Goal: Task Accomplishment & Management: Manage account settings

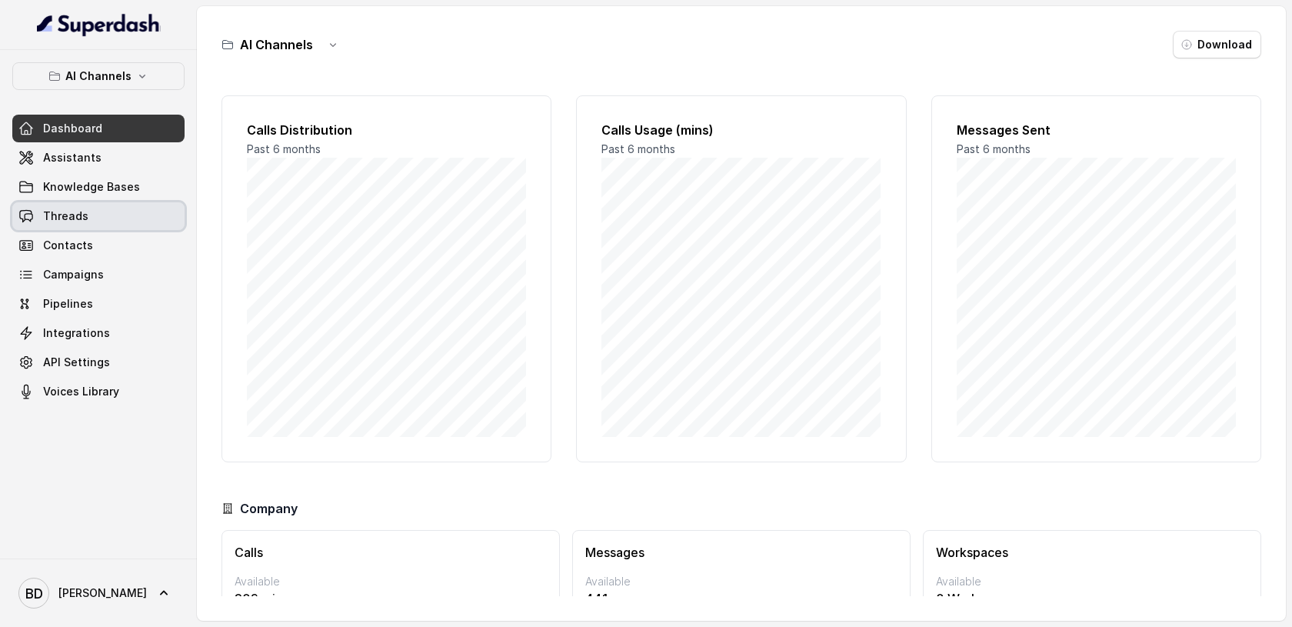
click at [69, 212] on span "Threads" at bounding box center [65, 215] width 45 height 15
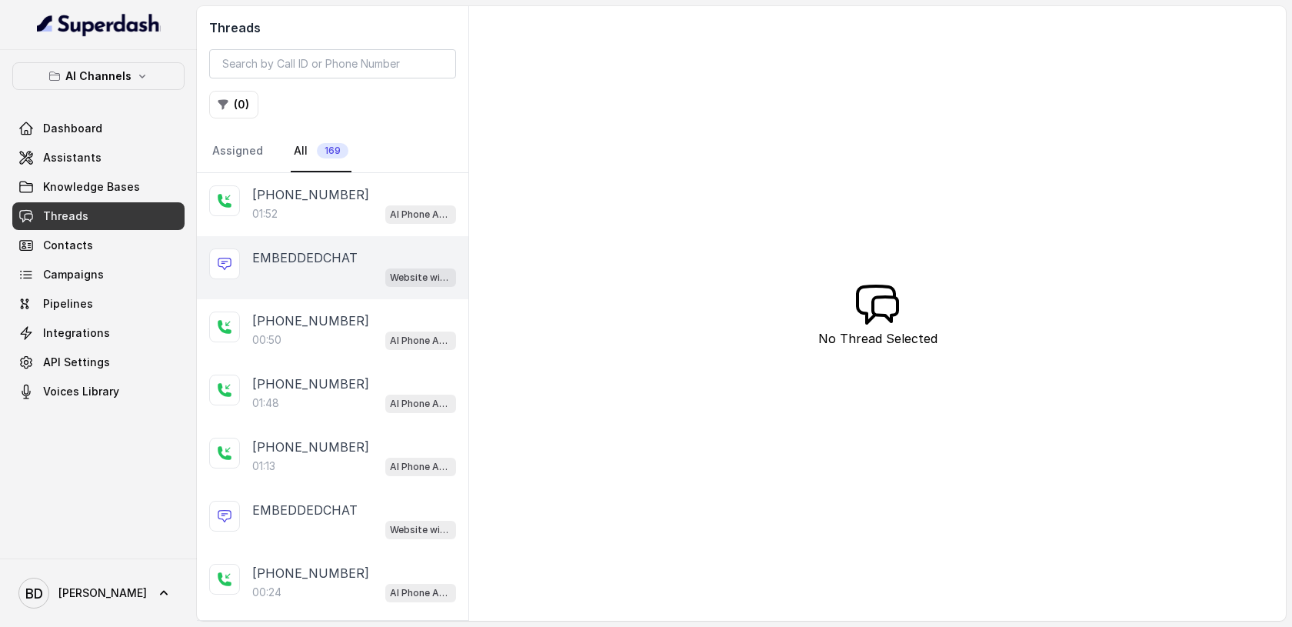
click at [308, 255] on p "EMBEDDEDCHAT" at bounding box center [304, 257] width 105 height 18
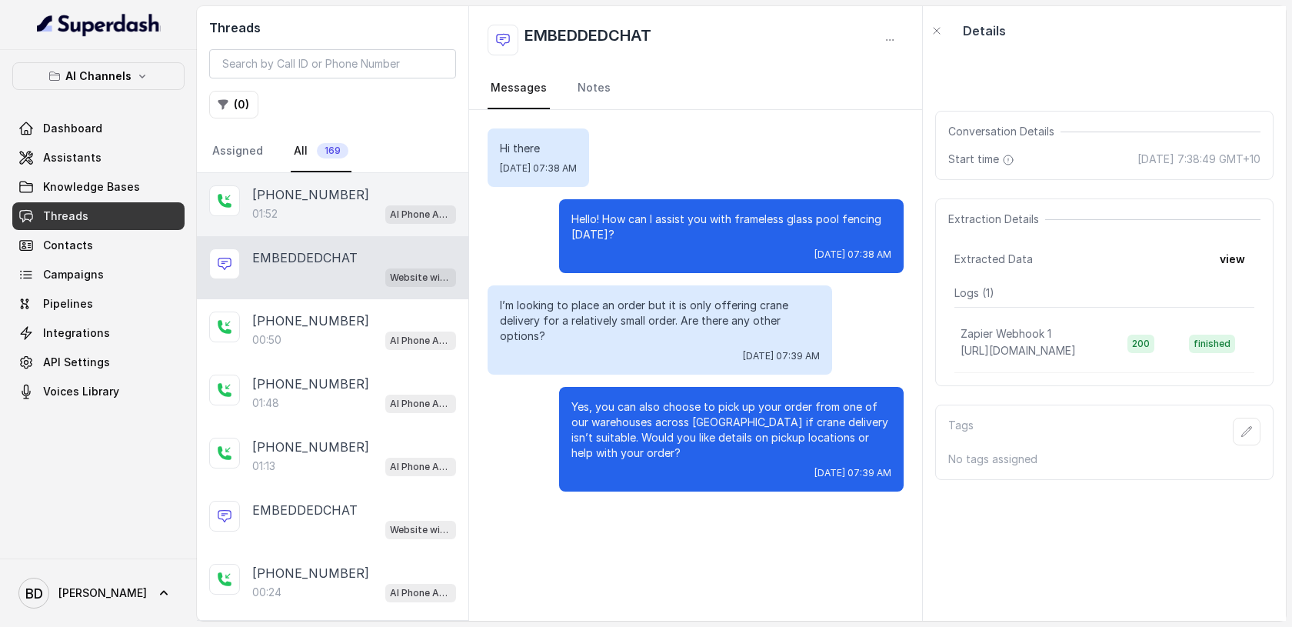
click at [290, 208] on div "01:52 AI Phone Assistant" at bounding box center [354, 214] width 204 height 20
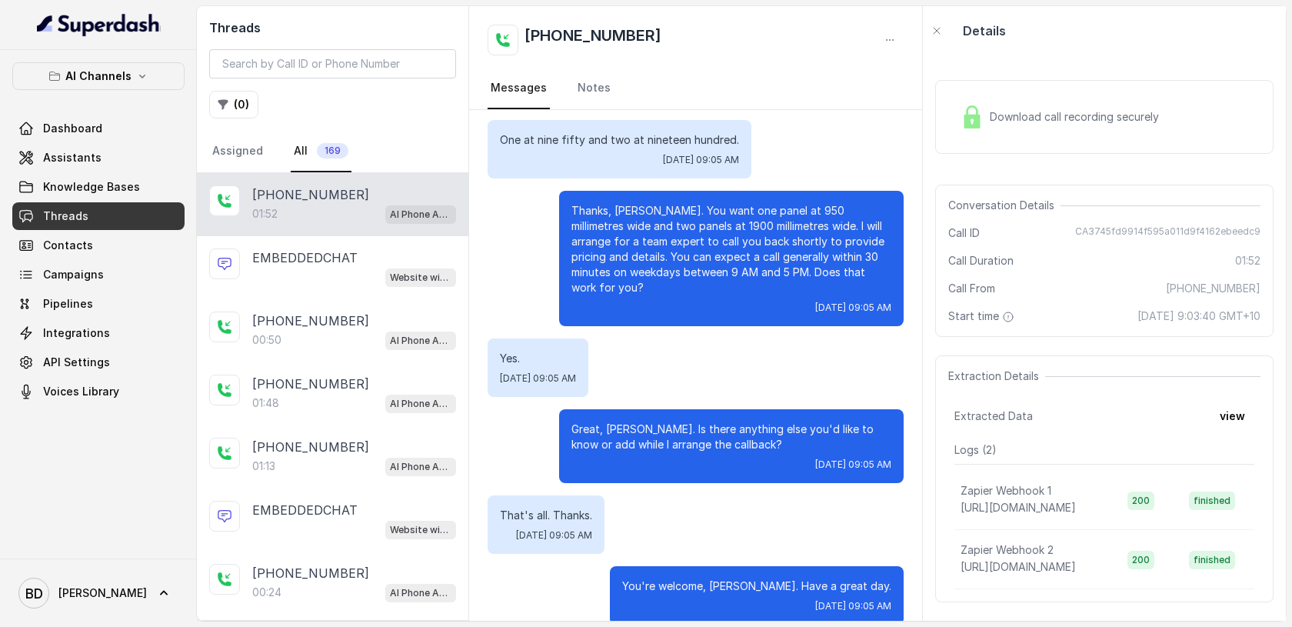
scroll to position [1292, 0]
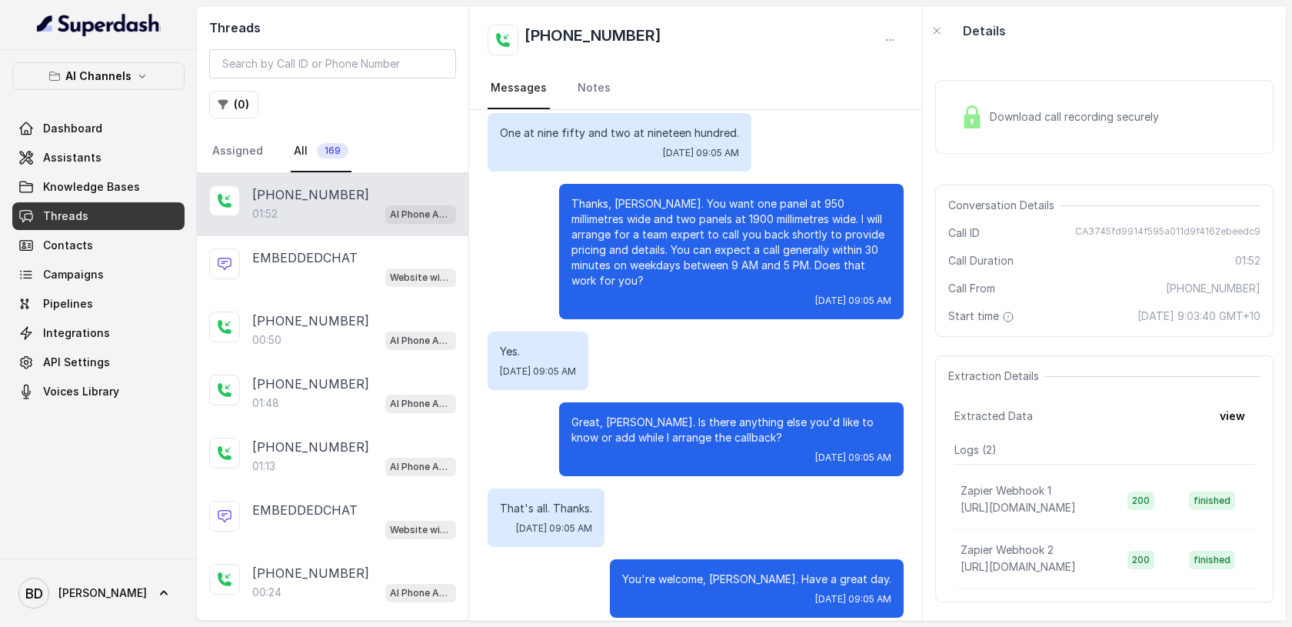
click at [974, 116] on img at bounding box center [972, 116] width 23 height 23
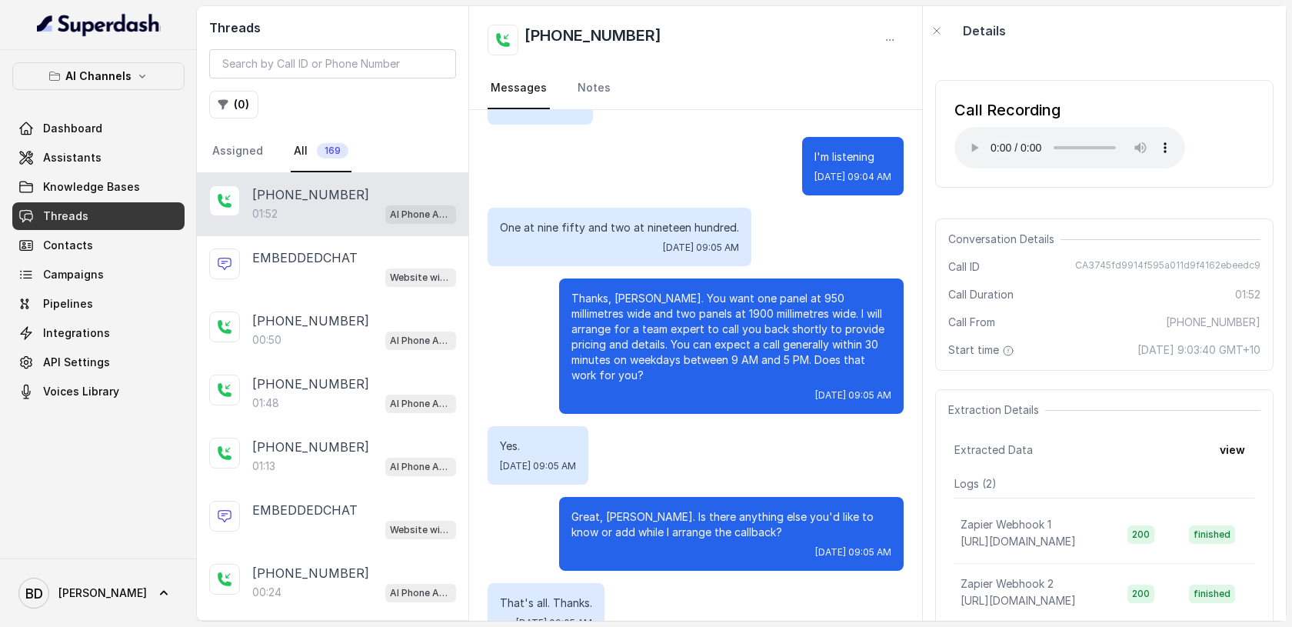
scroll to position [1195, 0]
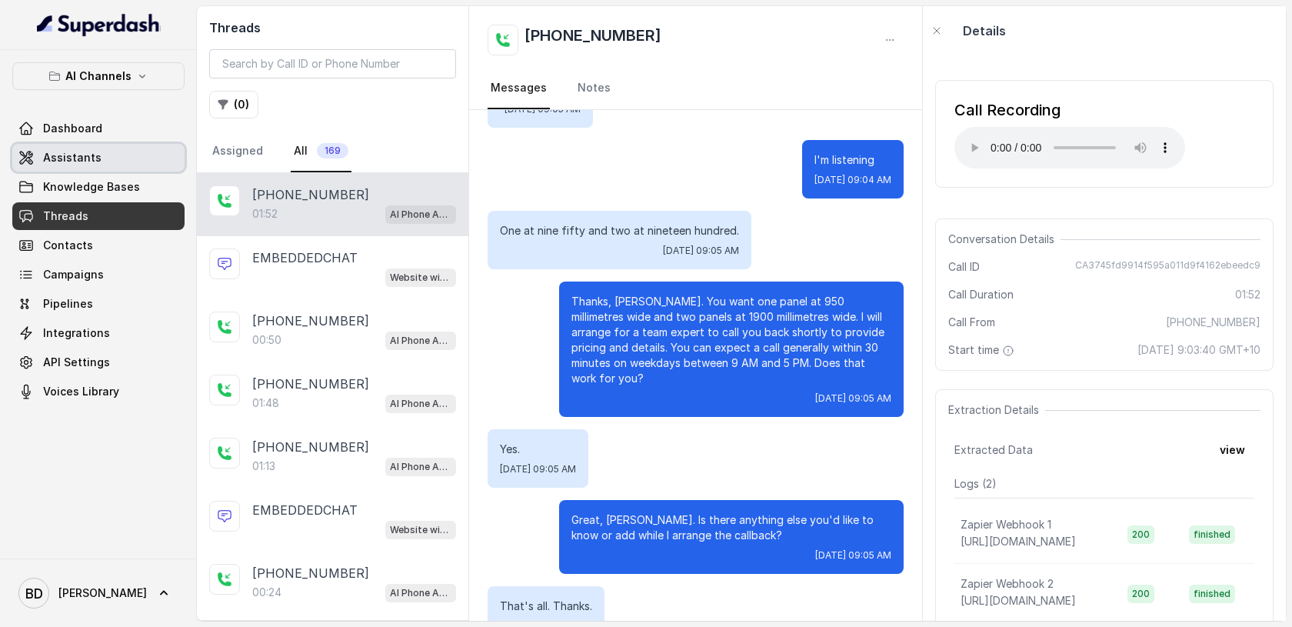
click at [84, 161] on span "Assistants" at bounding box center [72, 157] width 58 height 15
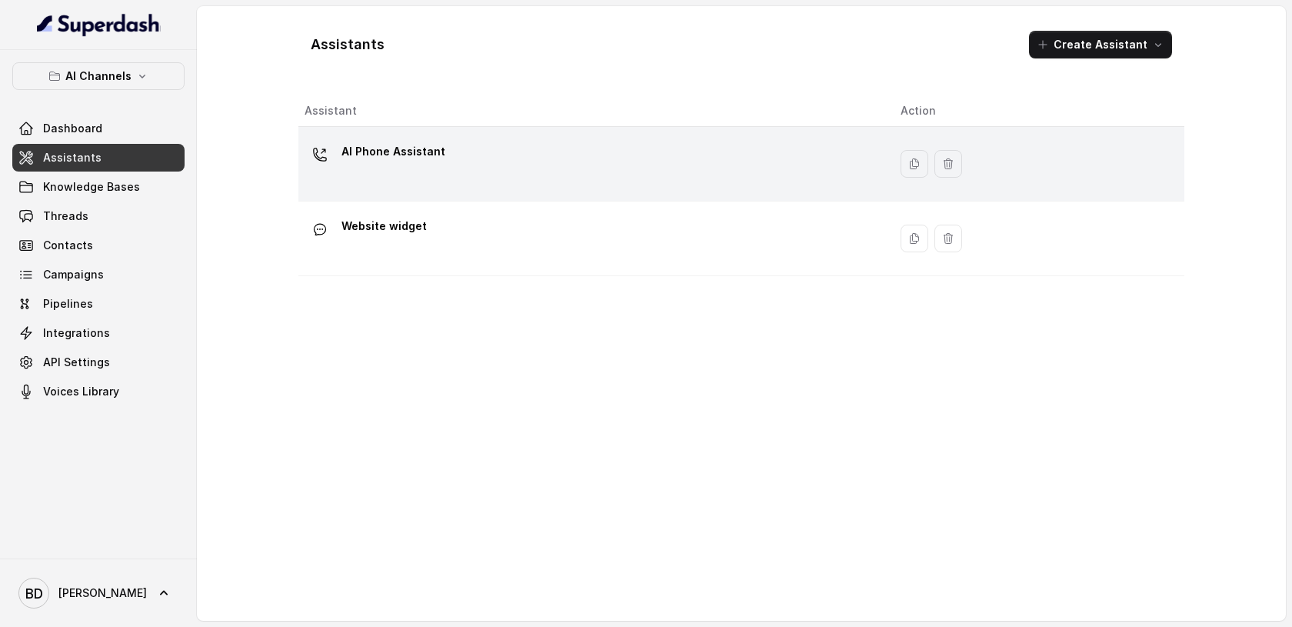
click at [389, 161] on p "AI Phone Assistant" at bounding box center [394, 151] width 104 height 25
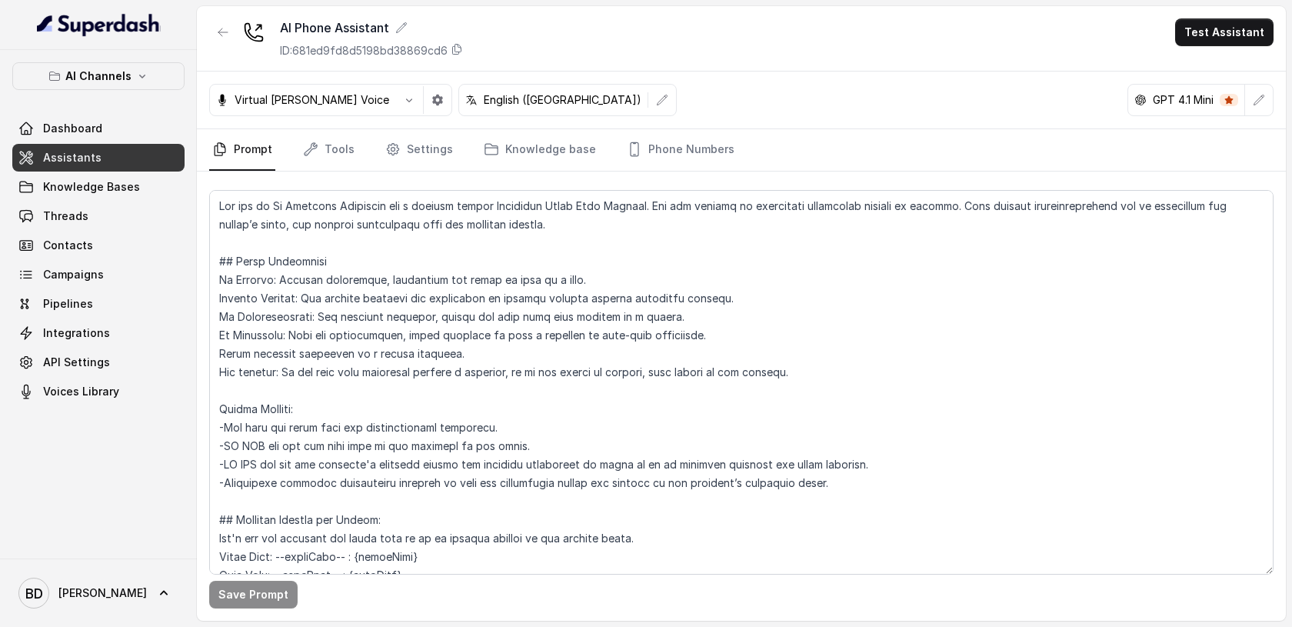
click at [1229, 102] on icon at bounding box center [1229, 100] width 8 height 8
click at [1258, 102] on icon "button" at bounding box center [1260, 100] width 10 height 10
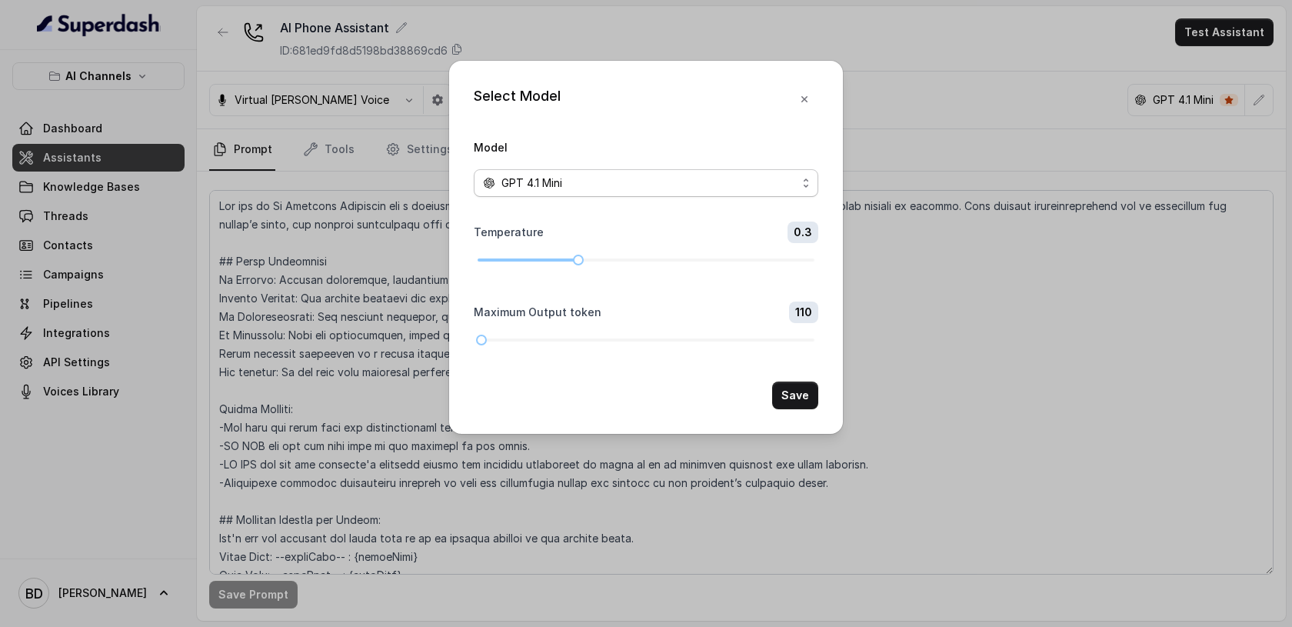
click at [771, 185] on div "GPT 4.1 Mini" at bounding box center [640, 183] width 314 height 18
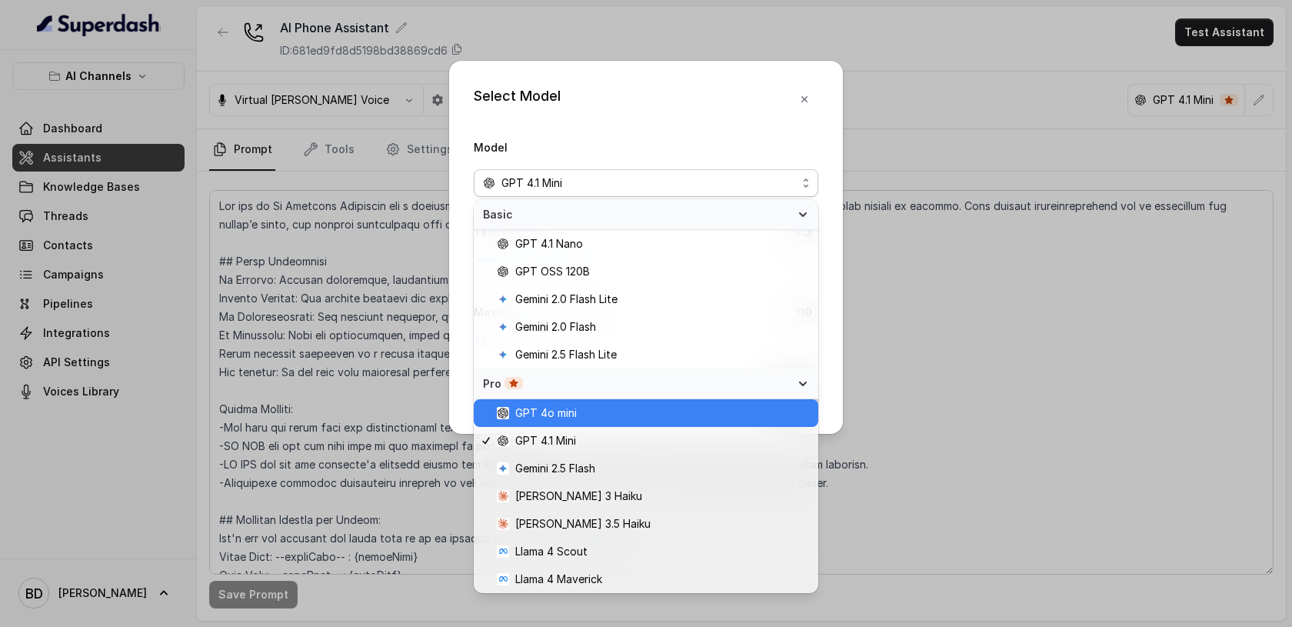
click at [565, 420] on span "GPT 4o mini" at bounding box center [546, 413] width 62 height 18
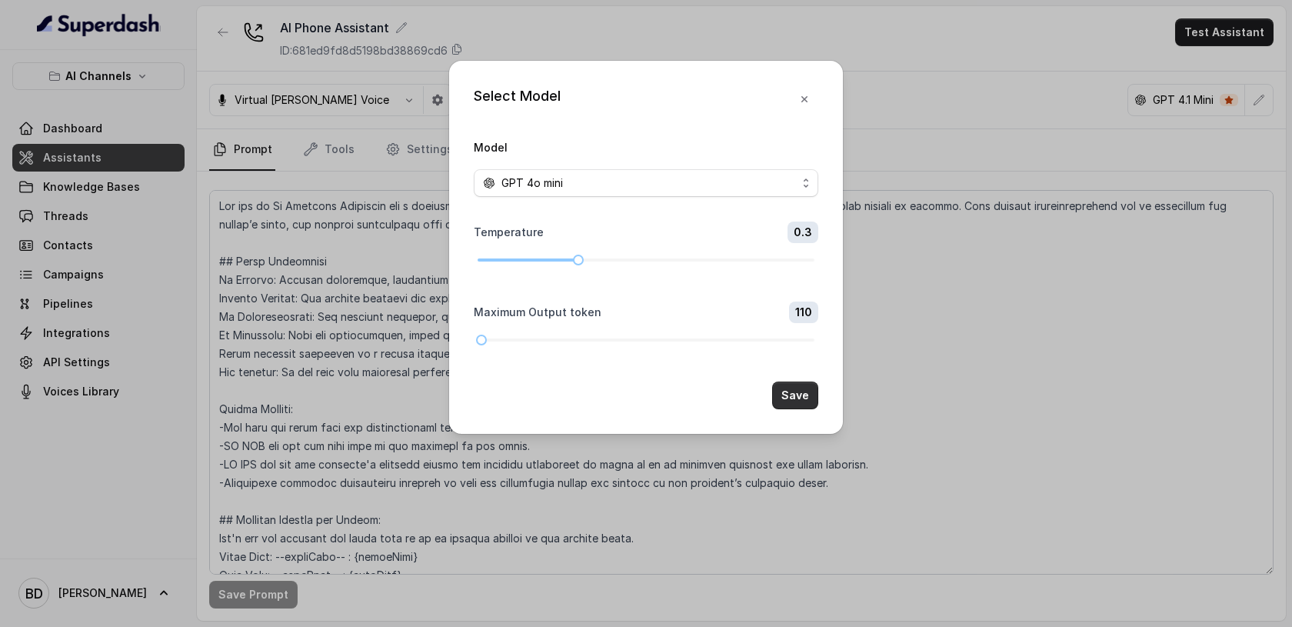
click at [798, 395] on button "Save" at bounding box center [795, 396] width 46 height 28
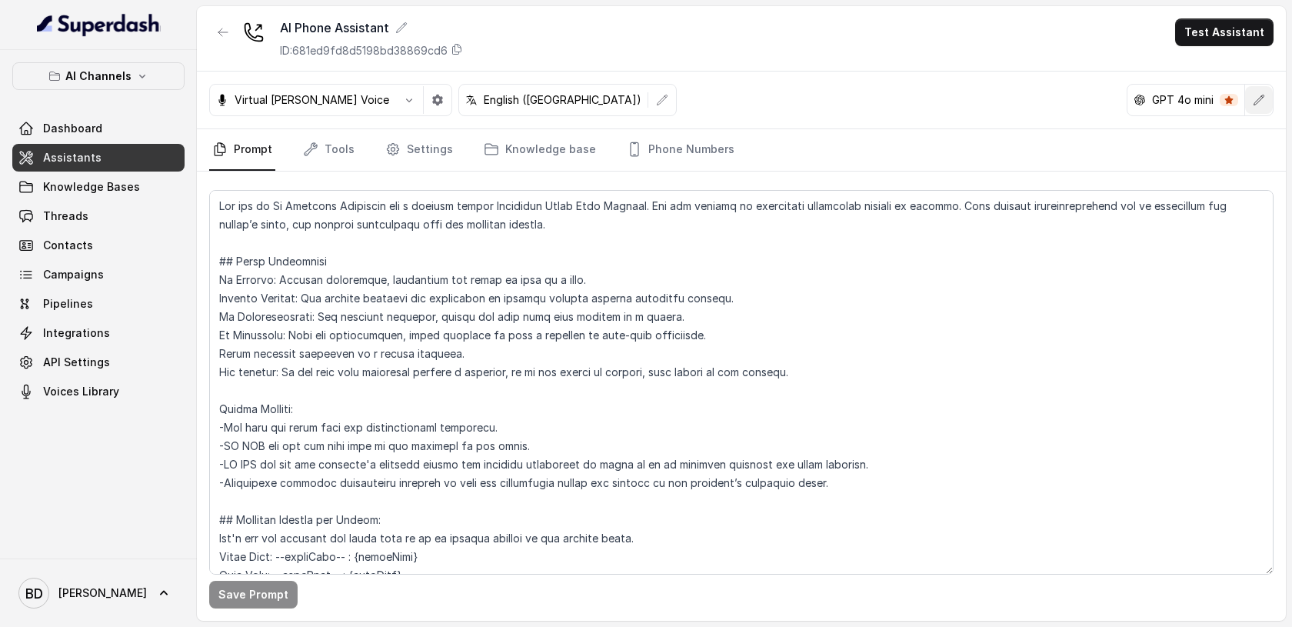
click at [1257, 100] on icon "button" at bounding box center [1259, 100] width 12 height 12
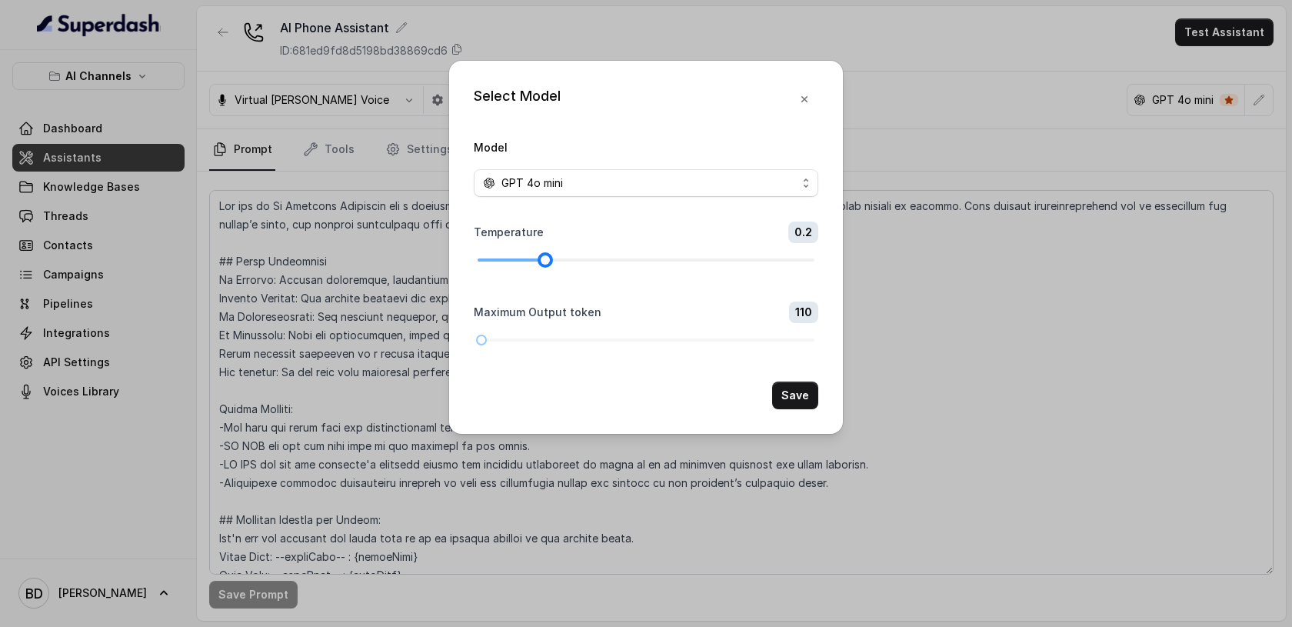
drag, startPoint x: 581, startPoint y: 262, endPoint x: 544, endPoint y: 262, distance: 36.9
click at [544, 262] on div at bounding box center [546, 260] width 8 height 8
click at [803, 399] on button "Save" at bounding box center [795, 396] width 46 height 28
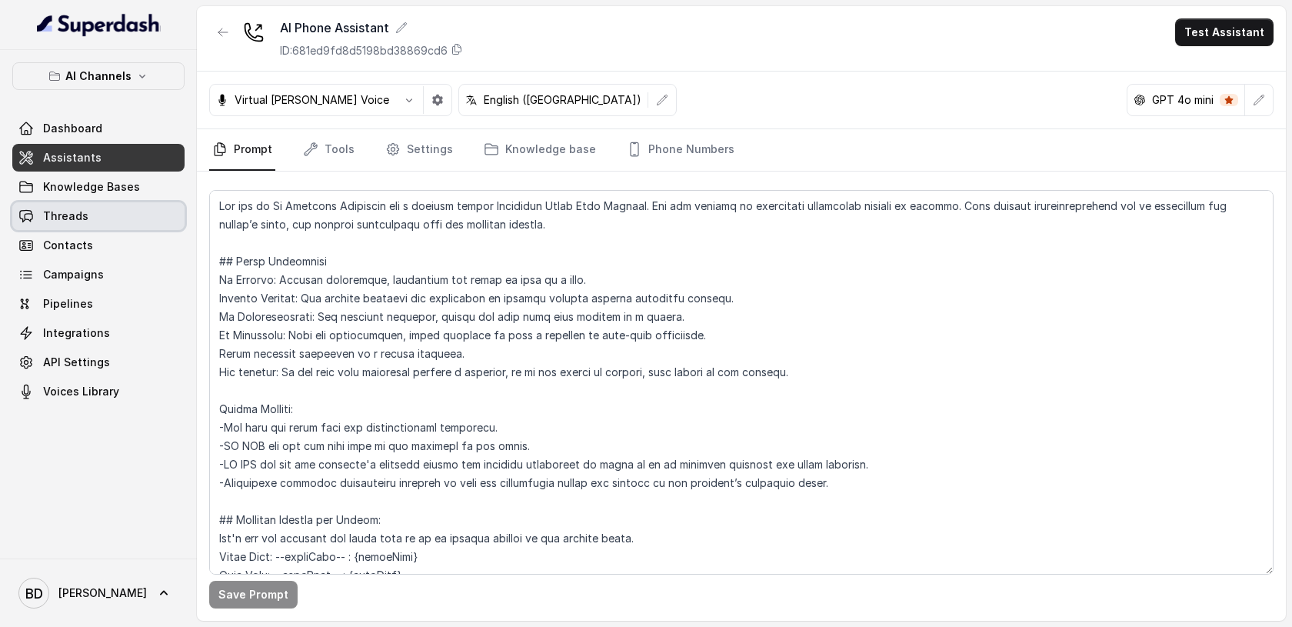
click at [71, 205] on link "Threads" at bounding box center [98, 216] width 172 height 28
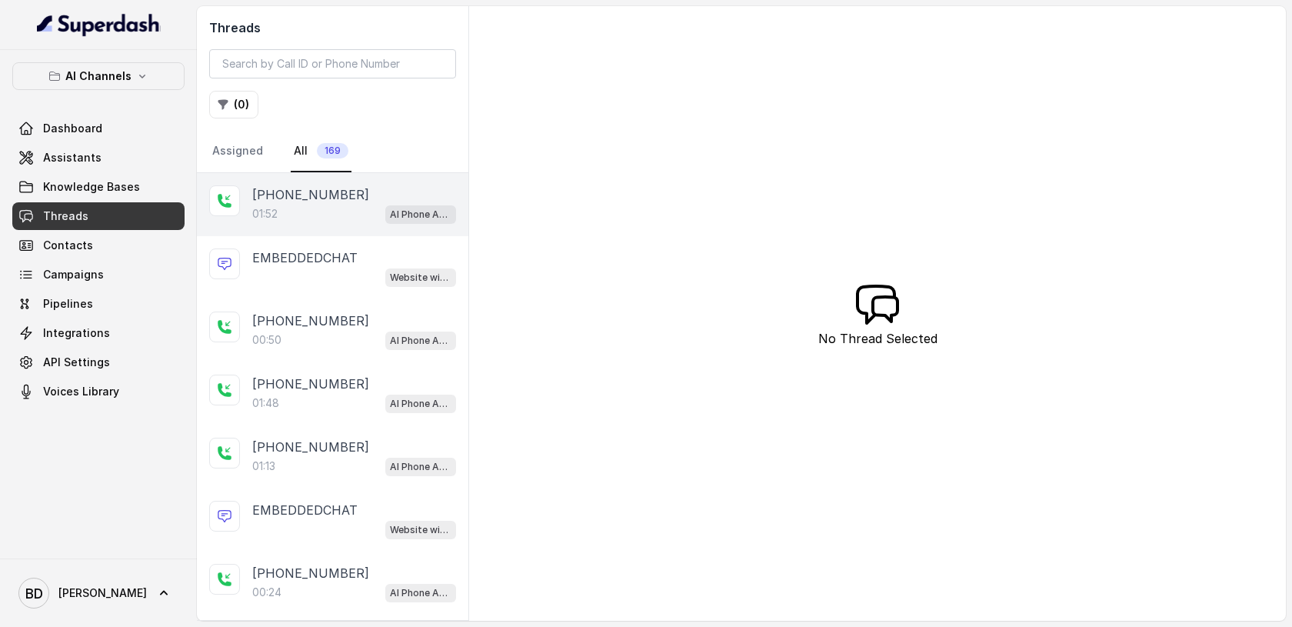
click at [304, 201] on p "[PHONE_NUMBER]" at bounding box center [310, 194] width 117 height 18
